Goal: Task Accomplishment & Management: Manage account settings

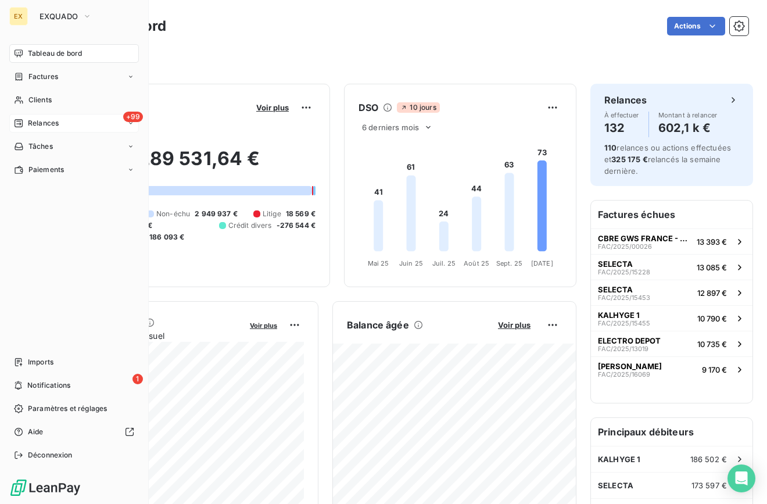
click at [41, 119] on span "Relances" at bounding box center [43, 123] width 31 height 10
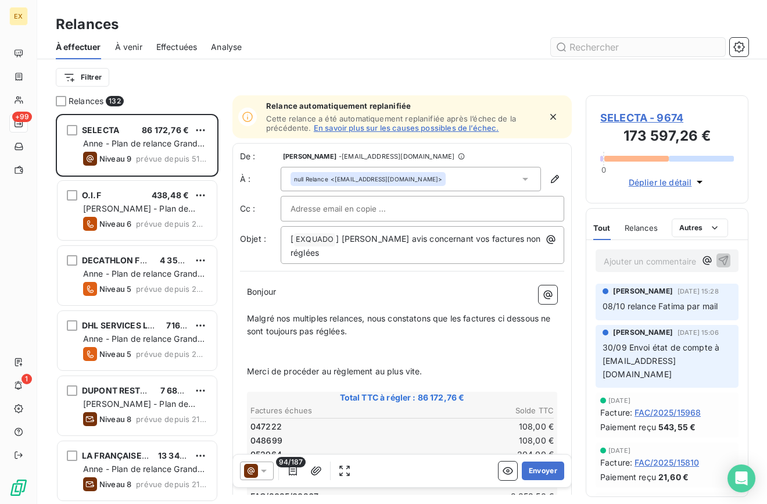
click at [583, 49] on input "text" at bounding box center [638, 47] width 174 height 19
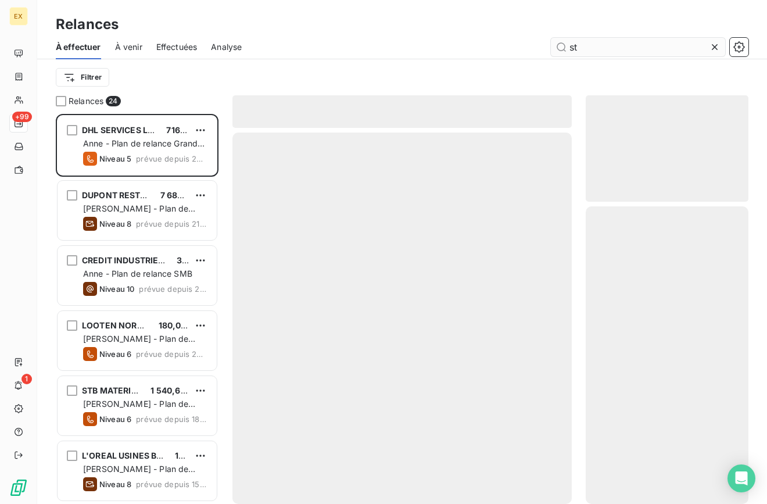
scroll to position [390, 163]
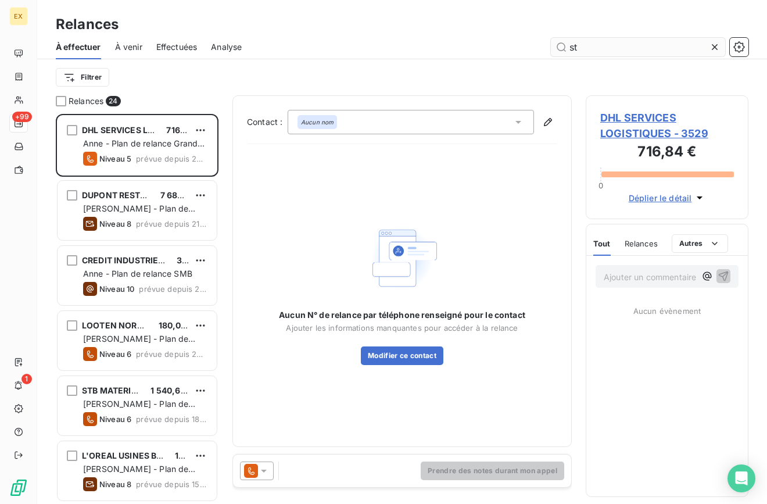
type input "s"
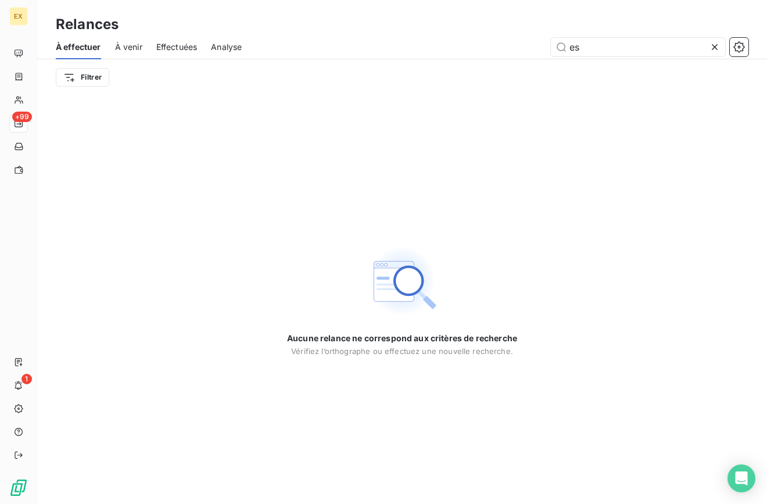
type input "e"
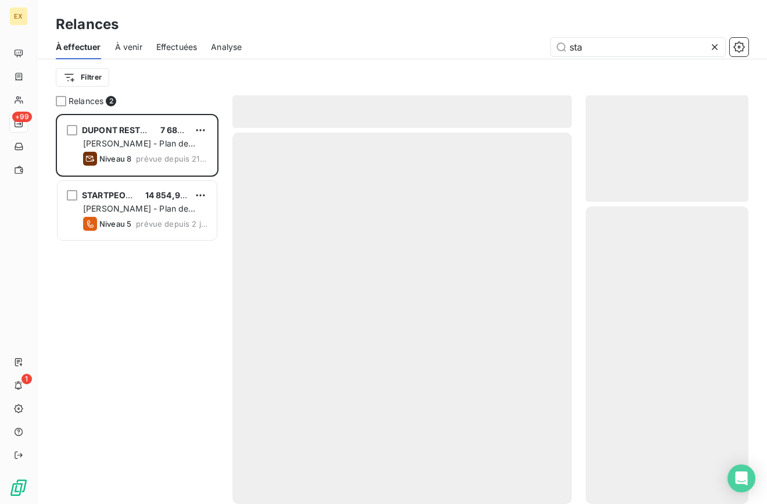
scroll to position [390, 163]
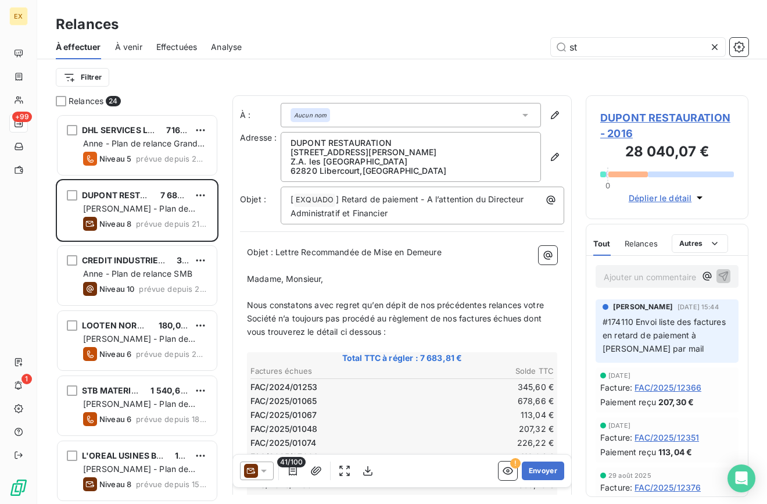
type input "s"
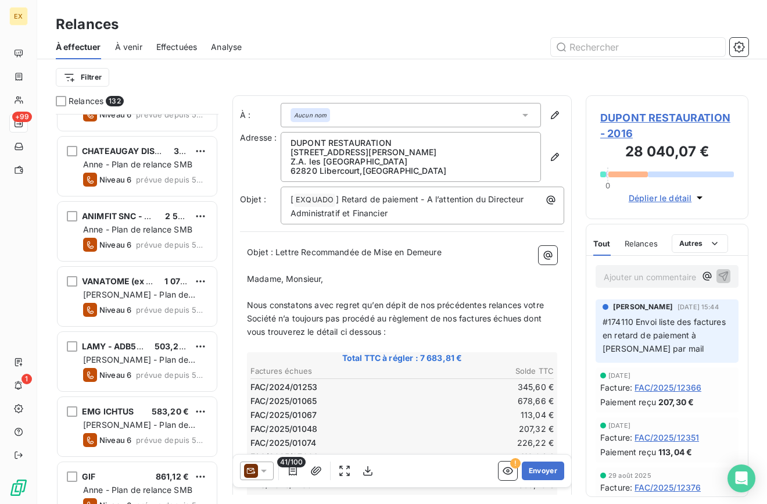
scroll to position [3744, 0]
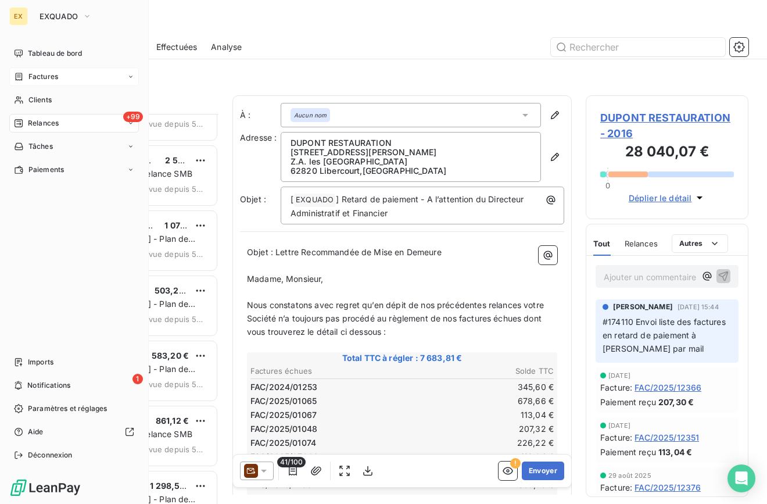
click at [23, 77] on icon at bounding box center [19, 76] width 10 height 9
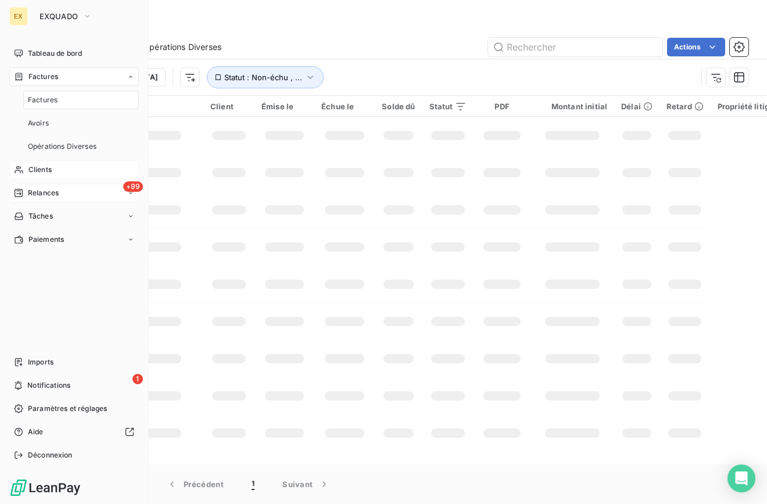
click at [41, 171] on span "Clients" at bounding box center [39, 169] width 23 height 10
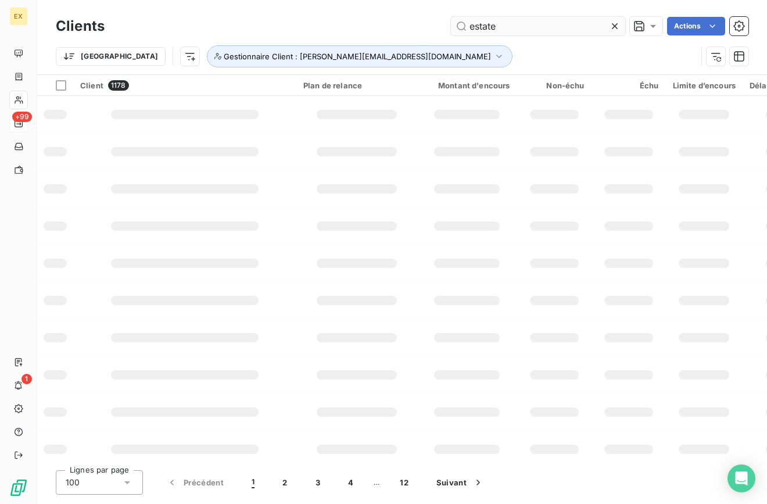
type input "estate"
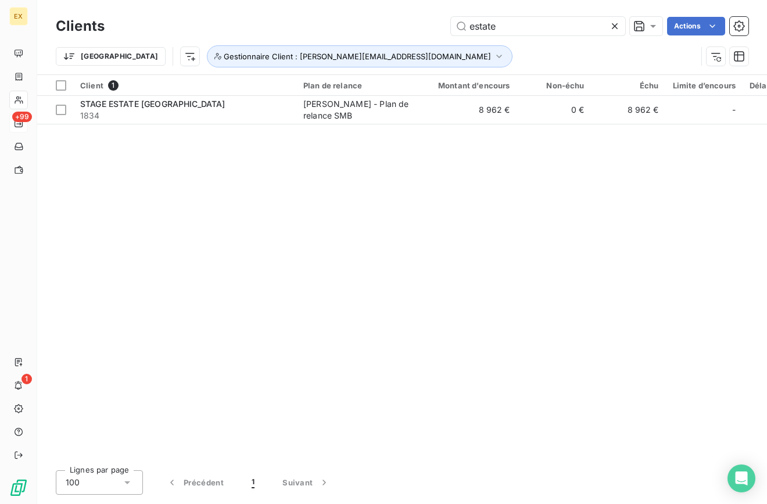
click at [234, 74] on div "Client 1 Plan de relance Montant d'encours Non-échu Échu Limite d’encours Délai…" at bounding box center [402, 267] width 730 height 386
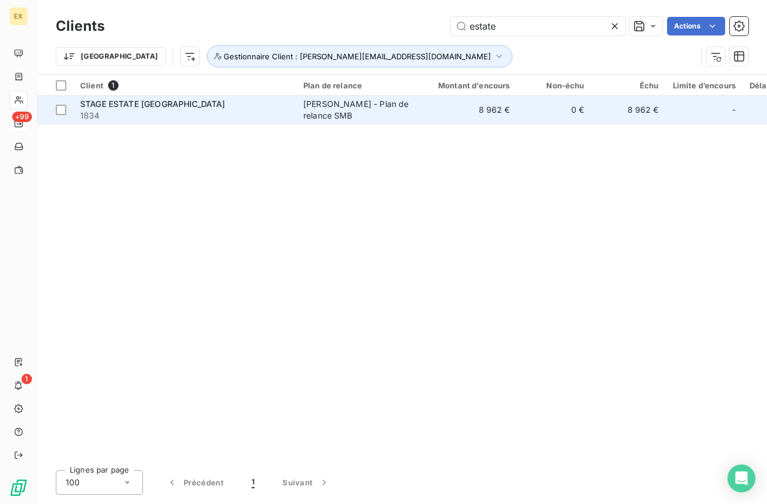
click at [228, 101] on div "STAGE ESTATE [GEOGRAPHIC_DATA]" at bounding box center [184, 104] width 209 height 12
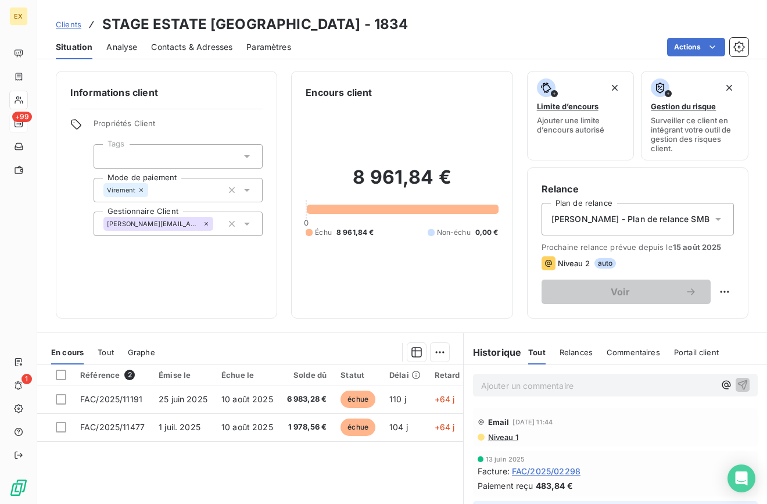
scroll to position [6, 0]
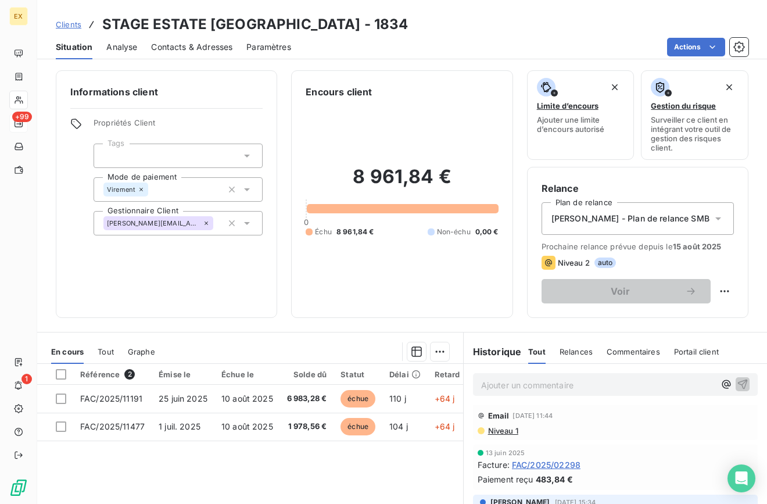
click at [200, 44] on span "Contacts & Adresses" at bounding box center [191, 47] width 81 height 12
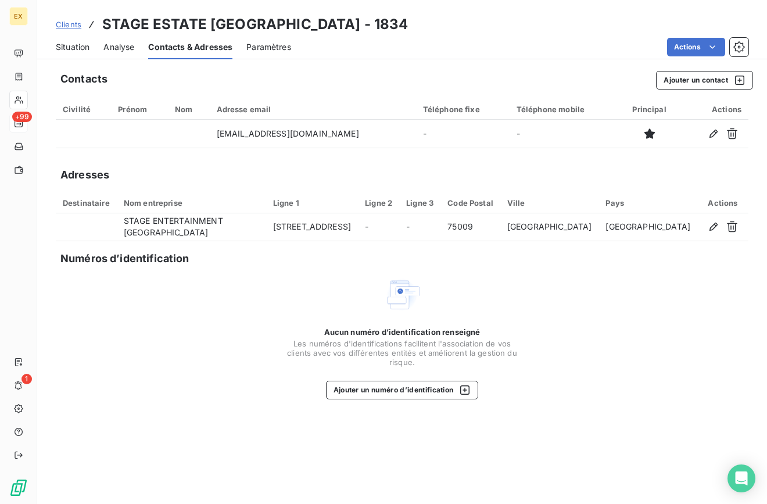
click at [82, 79] on h5 "Contacts" at bounding box center [83, 79] width 47 height 16
click at [82, 58] on div "Situation" at bounding box center [73, 47] width 34 height 24
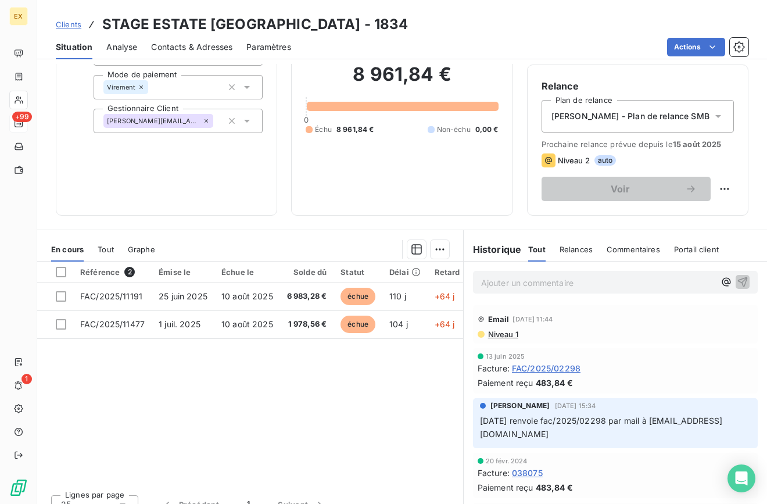
scroll to position [102, 0]
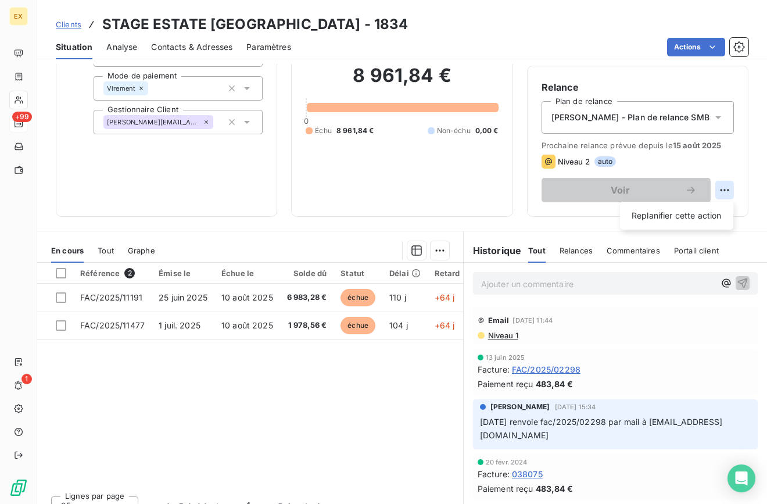
click at [723, 196] on html "EX +99 1 Clients STAGE ESTATE [GEOGRAPHIC_DATA] - 1834 Situation Analyse Contac…" at bounding box center [383, 252] width 767 height 504
click at [700, 220] on div "Replanifier cette action" at bounding box center [677, 215] width 104 height 19
select select "9"
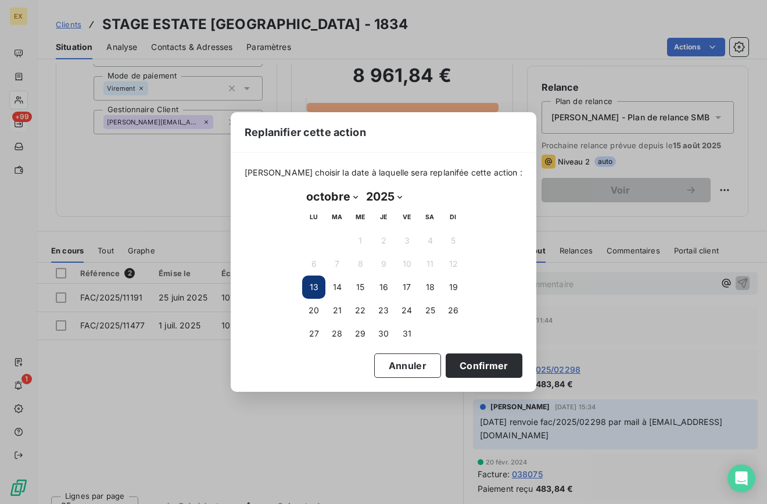
click at [317, 287] on button "13" at bounding box center [313, 286] width 23 height 23
click at [382, 372] on button "Annuler" at bounding box center [407, 365] width 67 height 24
